Goal: Participate in discussion: Engage in conversation with other users on a specific topic

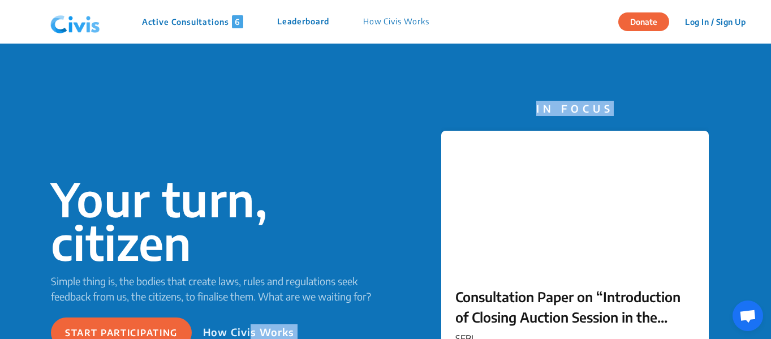
drag, startPoint x: 252, startPoint y: 197, endPoint x: 443, endPoint y: 181, distance: 191.4
click at [443, 181] on div "Your turn, citizen Simple thing is, the bodies that create laws, rules and regu…" at bounding box center [385, 262] width 771 height 437
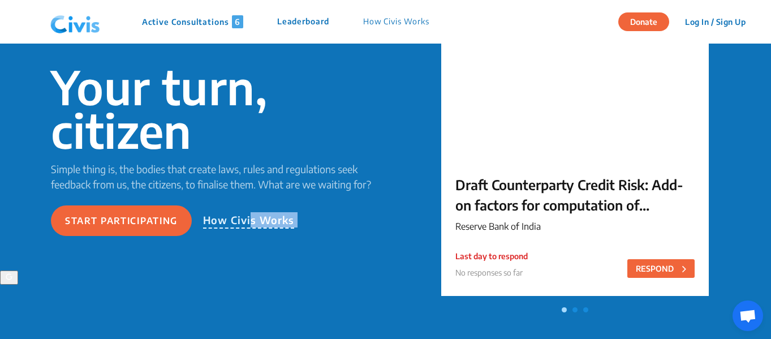
scroll to position [189, 0]
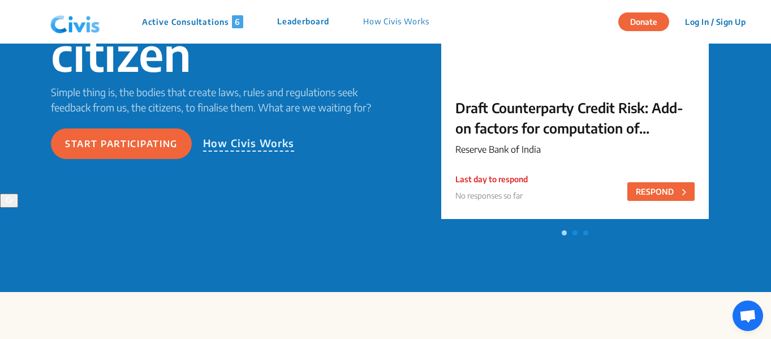
click at [195, 139] on div "Start participating How Civis Works" at bounding box center [218, 143] width 335 height 31
click at [235, 143] on p "How Civis Works" at bounding box center [249, 143] width 92 height 16
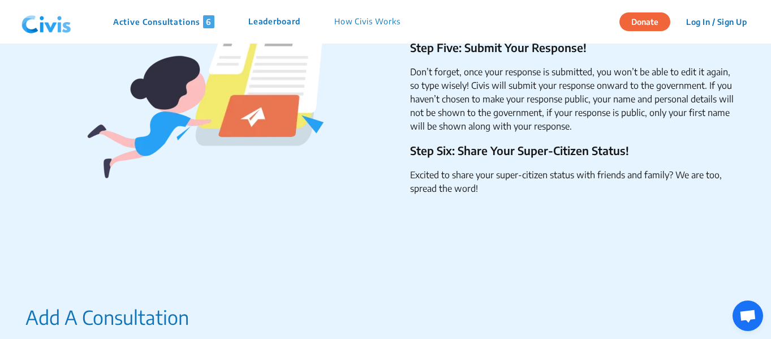
scroll to position [1053, 0]
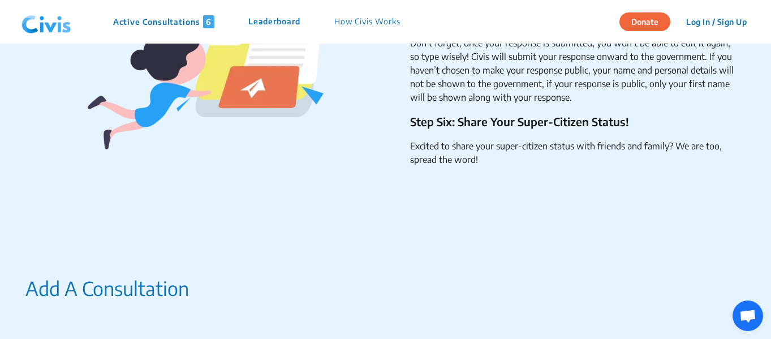
click at [604, 197] on div "Step Five: Submit Your Response! Don’t forget, once your response is submitted,…" at bounding box center [381, 93] width 712 height 362
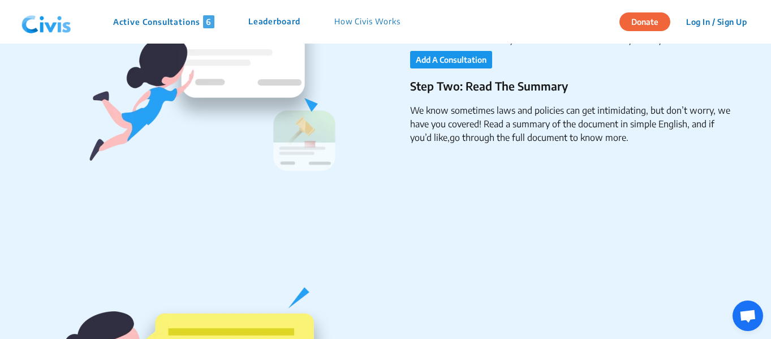
scroll to position [265, 0]
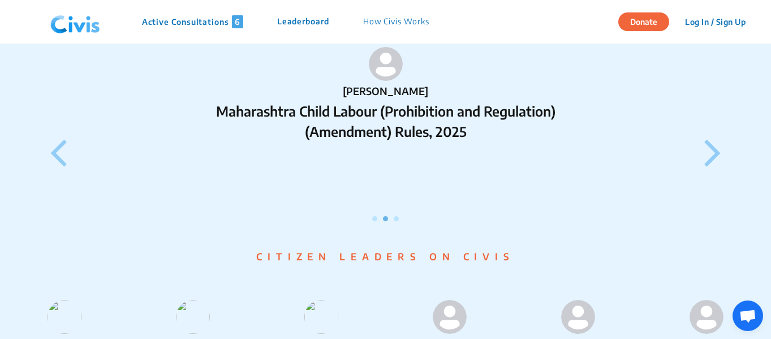
scroll to position [1030, 0]
click at [371, 130] on p "Maharashtra Child Labour (Prohibition and Regulation) (Amendment) Rules, 2025" at bounding box center [385, 121] width 347 height 41
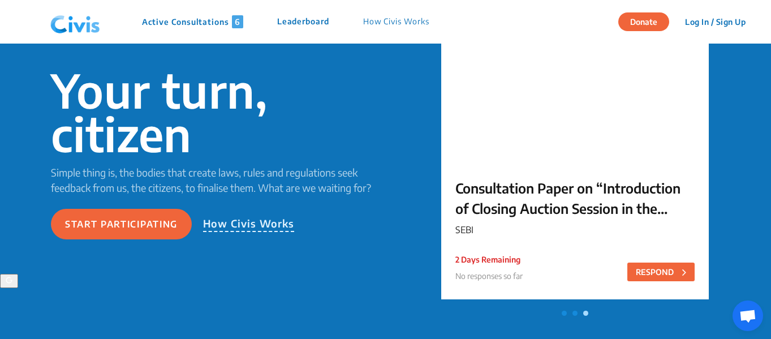
scroll to position [137, 0]
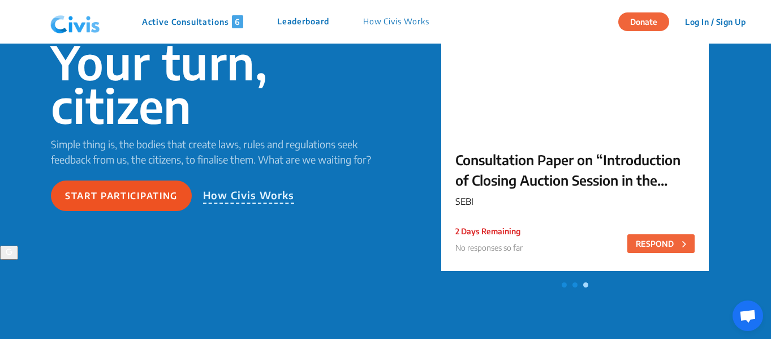
click at [156, 202] on button "Start participating" at bounding box center [121, 196] width 141 height 31
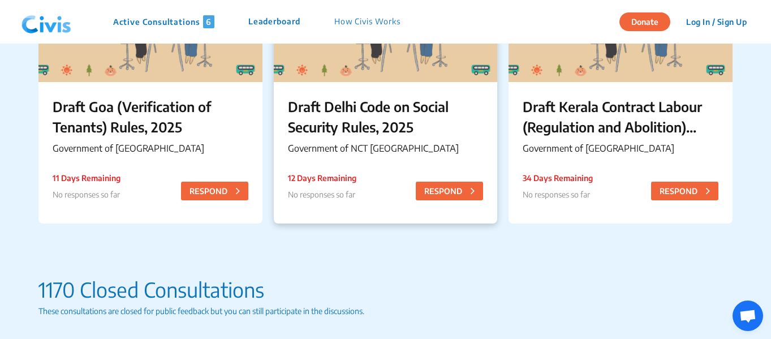
scroll to position [513, 0]
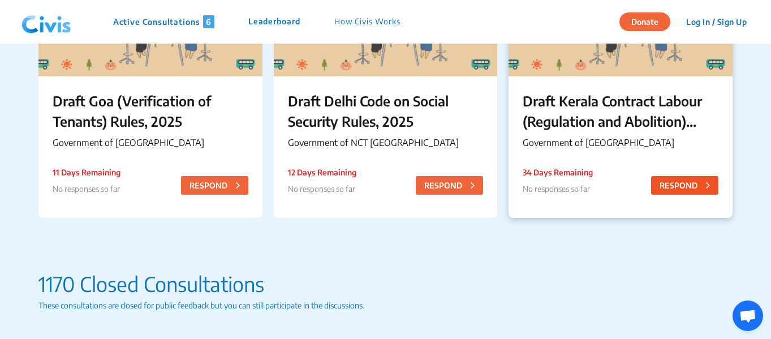
click at [671, 179] on button "RESPOND" at bounding box center [684, 185] width 67 height 19
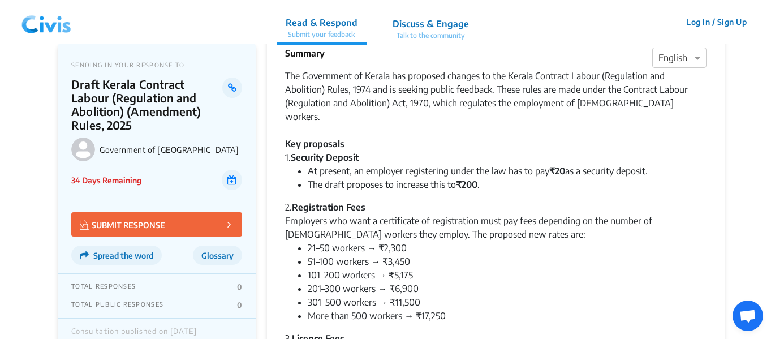
scroll to position [28, 0]
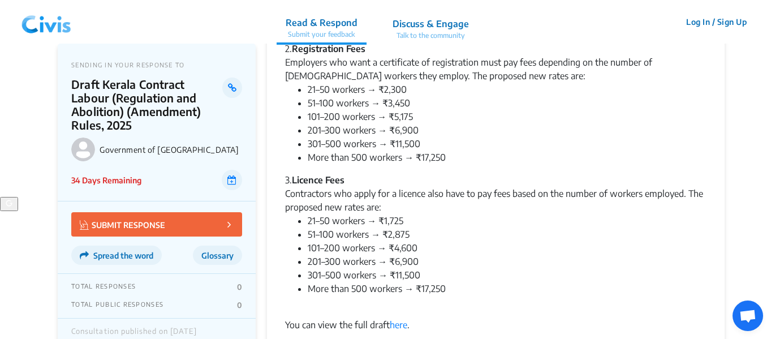
click at [671, 173] on div "3. Licence Fees Contractors who apply for a licence also have to pay fees based…" at bounding box center [496, 193] width 422 height 41
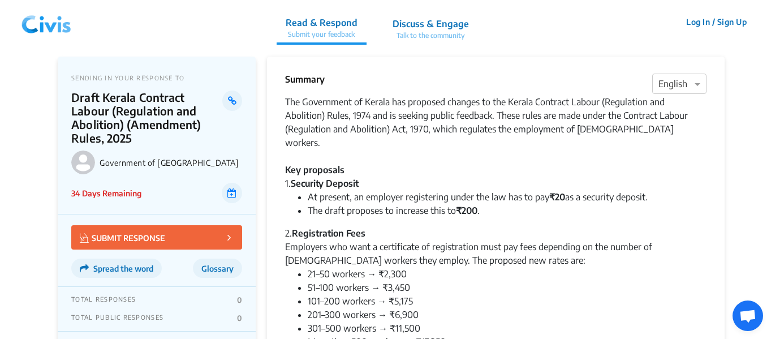
scroll to position [0, 0]
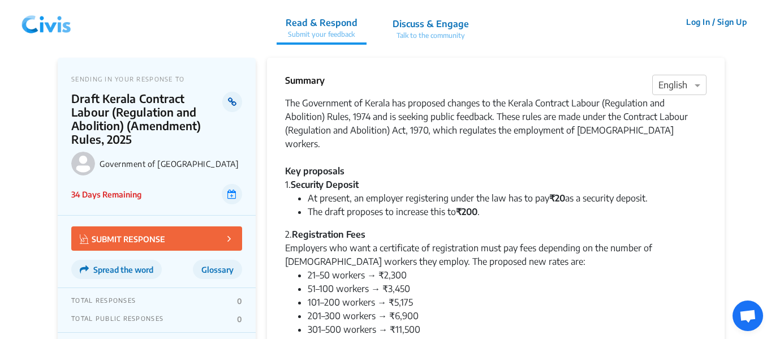
click at [233, 102] on icon at bounding box center [232, 101] width 8 height 9
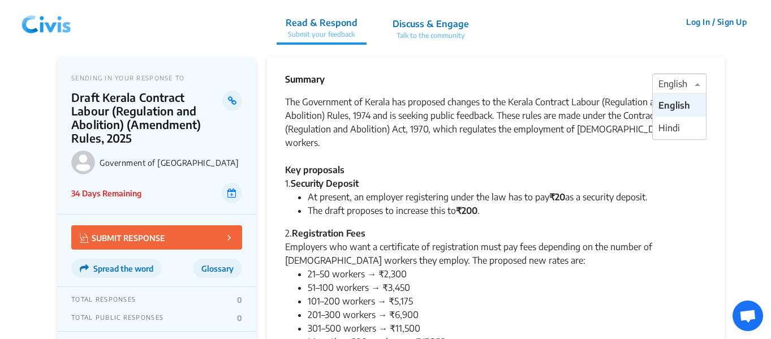
click at [693, 76] on div "× English" at bounding box center [679, 84] width 54 height 20
click at [603, 88] on div "Summary × English" at bounding box center [496, 83] width 422 height 23
click at [401, 24] on p "Discuss & Engage" at bounding box center [431, 24] width 76 height 14
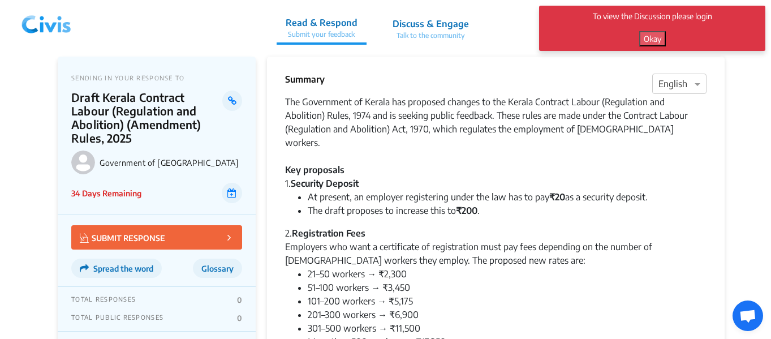
click at [658, 34] on button "Okay" at bounding box center [652, 38] width 27 height 15
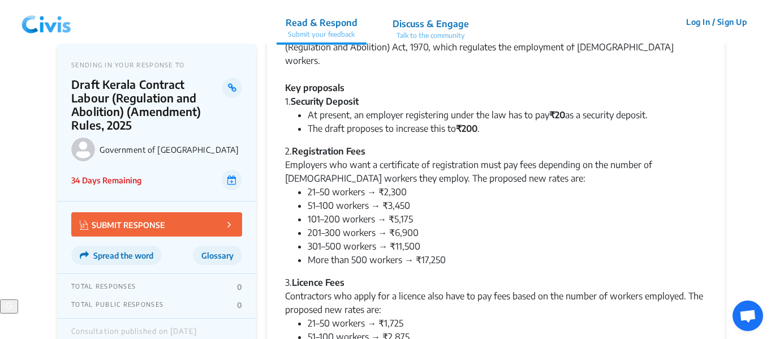
scroll to position [0, 0]
